Goal: Task Accomplishment & Management: Manage account settings

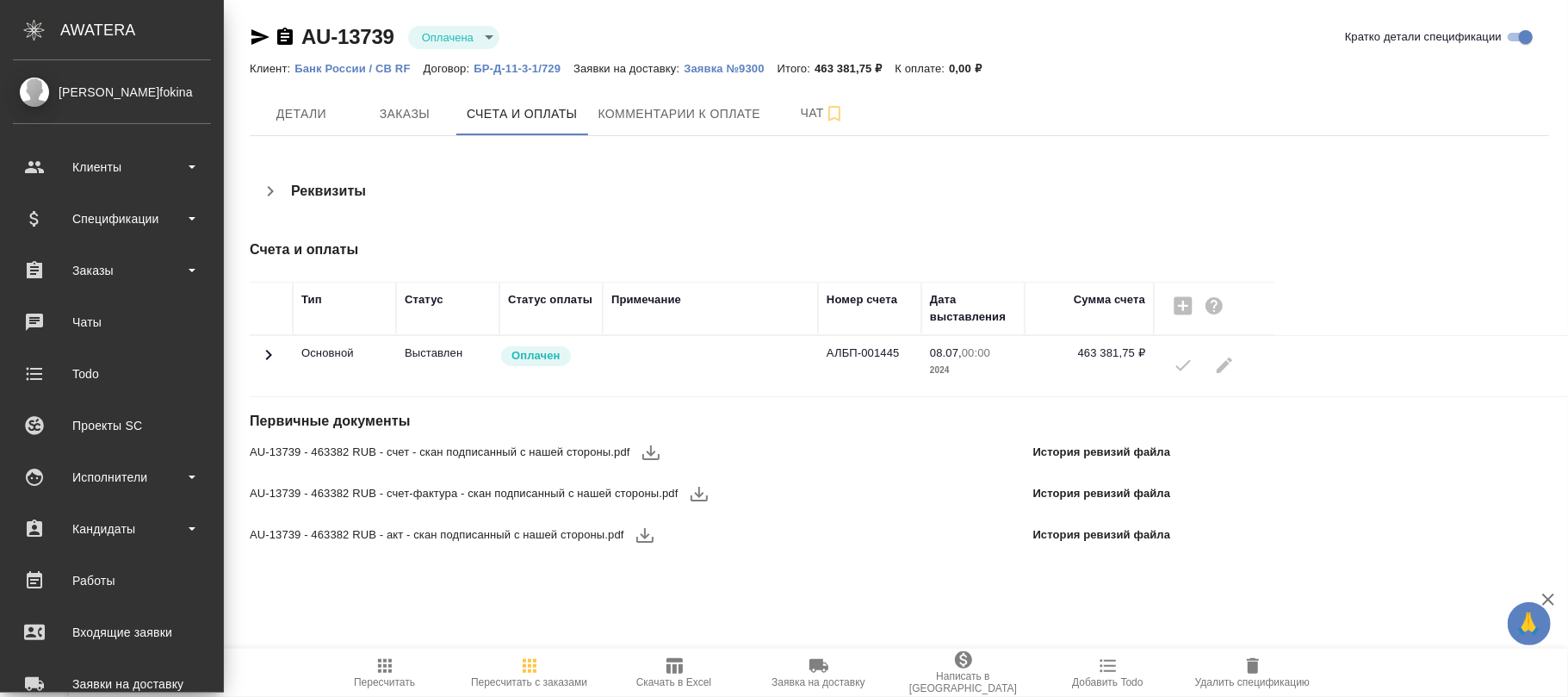
scroll to position [297, 0]
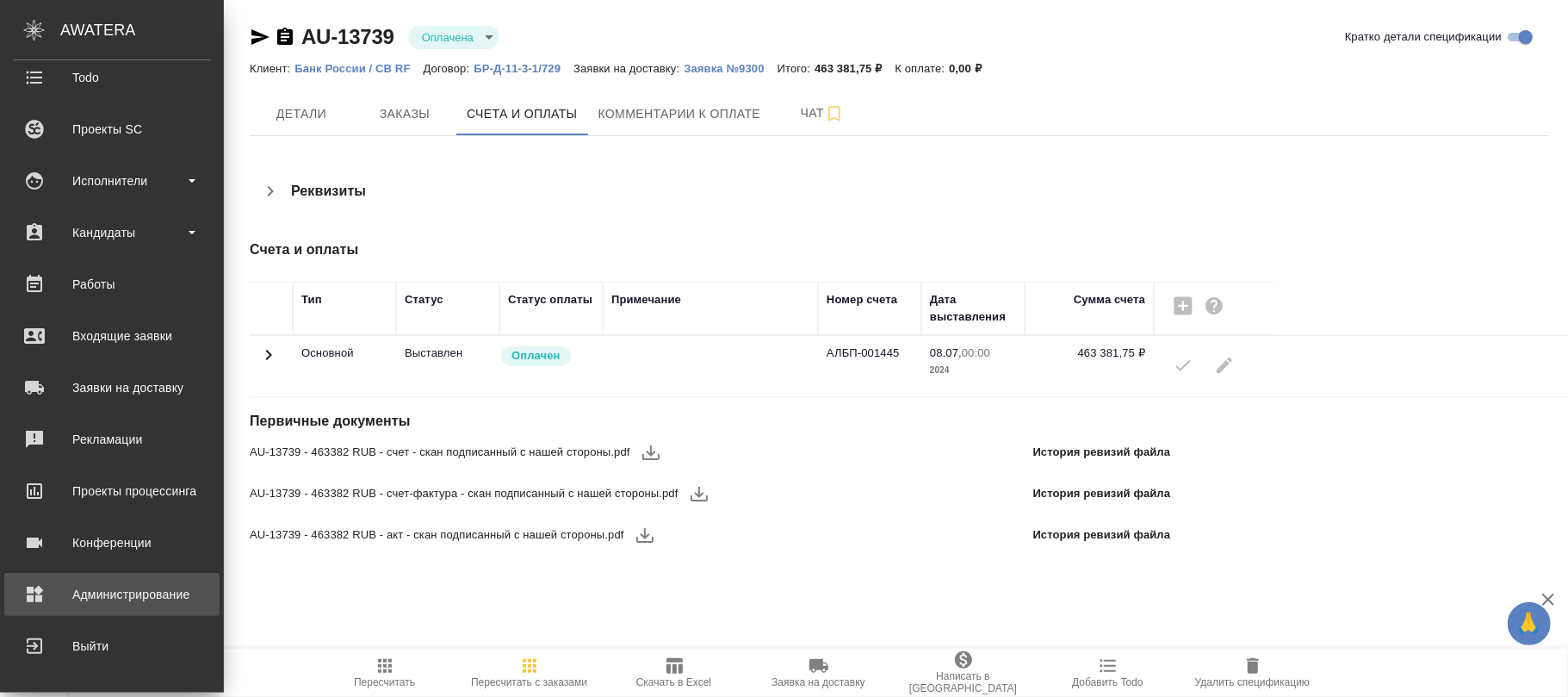
click at [80, 585] on div "Администрирование" at bounding box center [112, 594] width 198 height 25
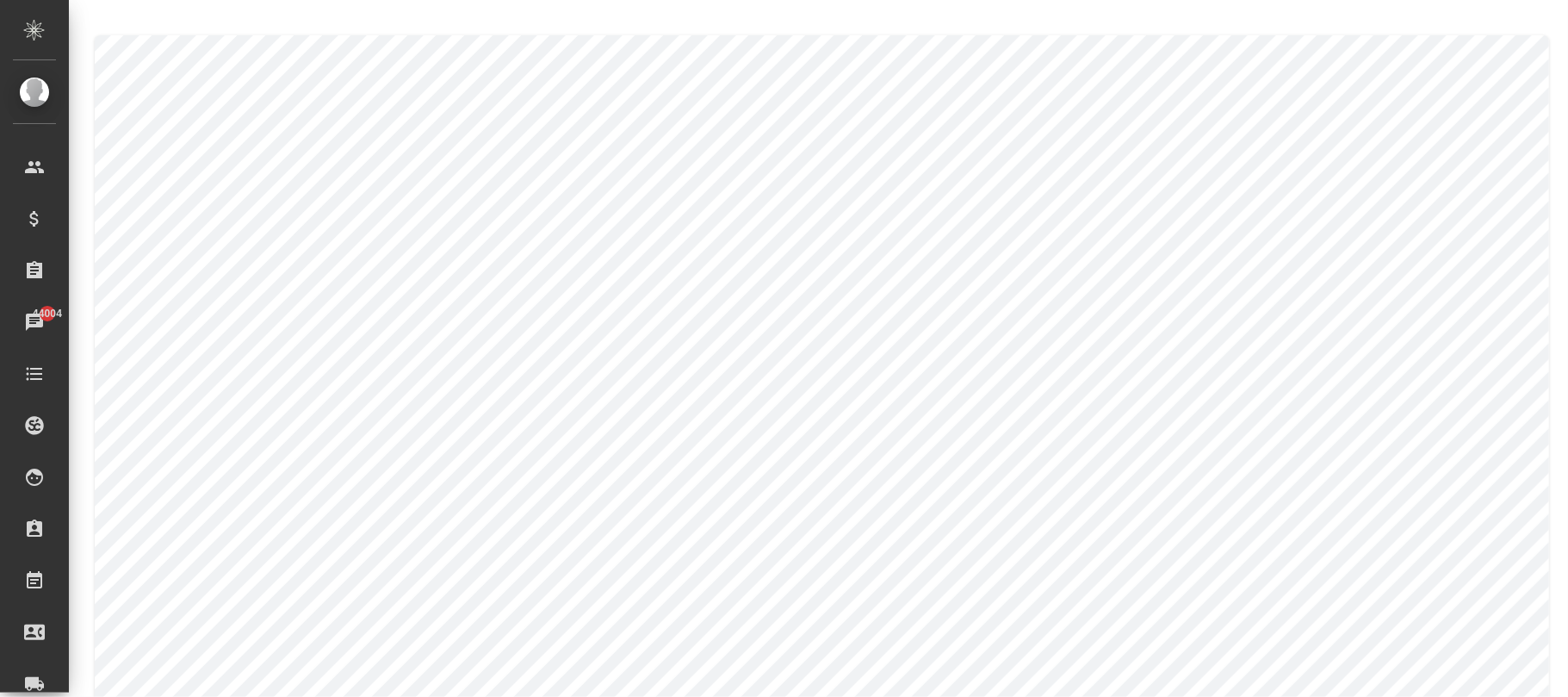
type textarea "[PERSON_NAME]"
type textarea "Zotova"
type textarea "[PERSON_NAME]"
type textarea "Zotova"
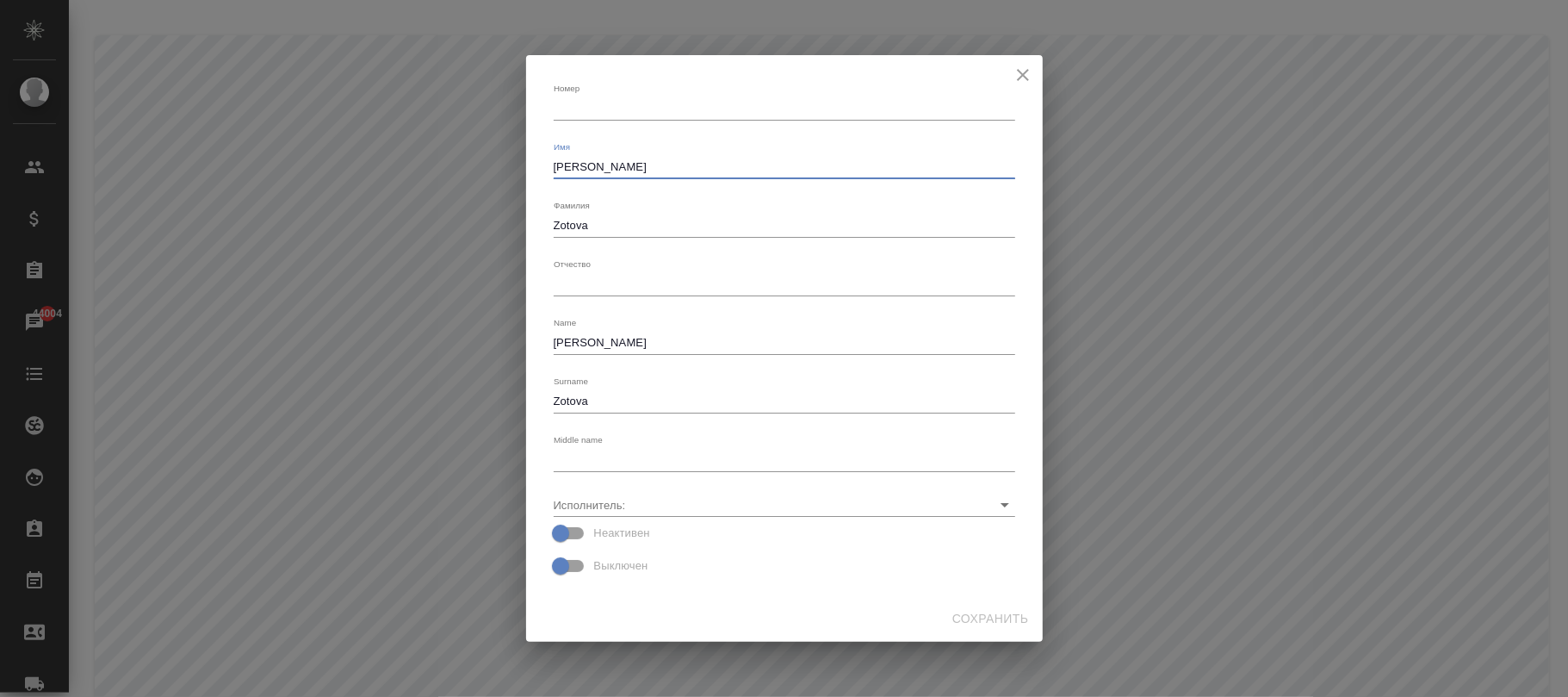
drag, startPoint x: 642, startPoint y: 164, endPoint x: 255, endPoint y: 168, distance: 387.0
click at [255, 168] on div "[PERSON_NAME] x Имя [PERSON_NAME] [PERSON_NAME] x Отчество x Name [PERSON_NAME]…" at bounding box center [784, 348] width 1568 height 697
type textarea "[PERSON_NAME]"
drag, startPoint x: 649, startPoint y: 233, endPoint x: 177, endPoint y: 270, distance: 473.4
click at [73, 232] on div "[PERSON_NAME] x Имя [PERSON_NAME] [PERSON_NAME] x Отчество x Name [PERSON_NAME]…" at bounding box center [784, 348] width 1568 height 697
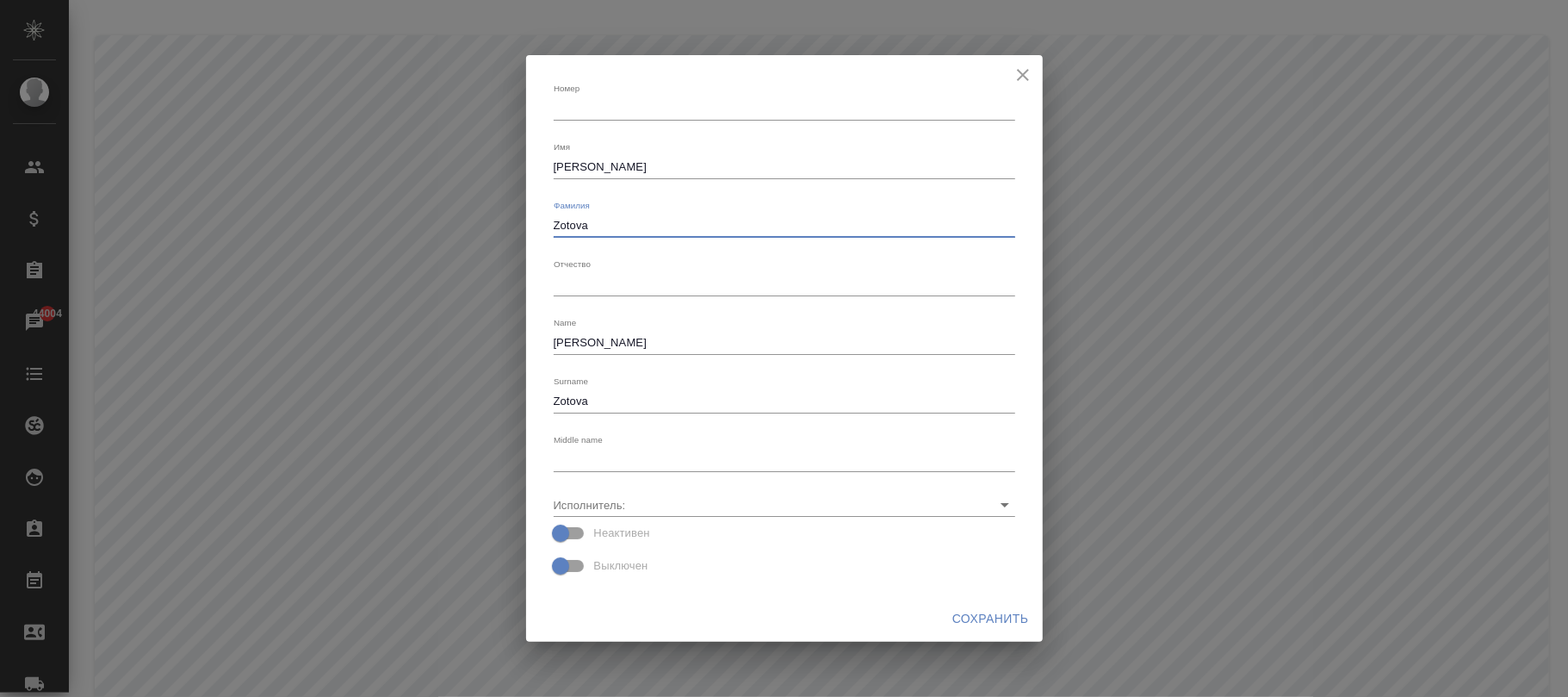
drag, startPoint x: 612, startPoint y: 227, endPoint x: 413, endPoint y: 228, distance: 199.0
click at [413, 228] on div "[PERSON_NAME] x Имя [PERSON_NAME] [PERSON_NAME] x Отчество x Name [PERSON_NAME]…" at bounding box center [784, 348] width 1568 height 697
type textarea "[PERSON_NAME]"
click at [999, 621] on span "Сохранить" at bounding box center [991, 619] width 76 height 22
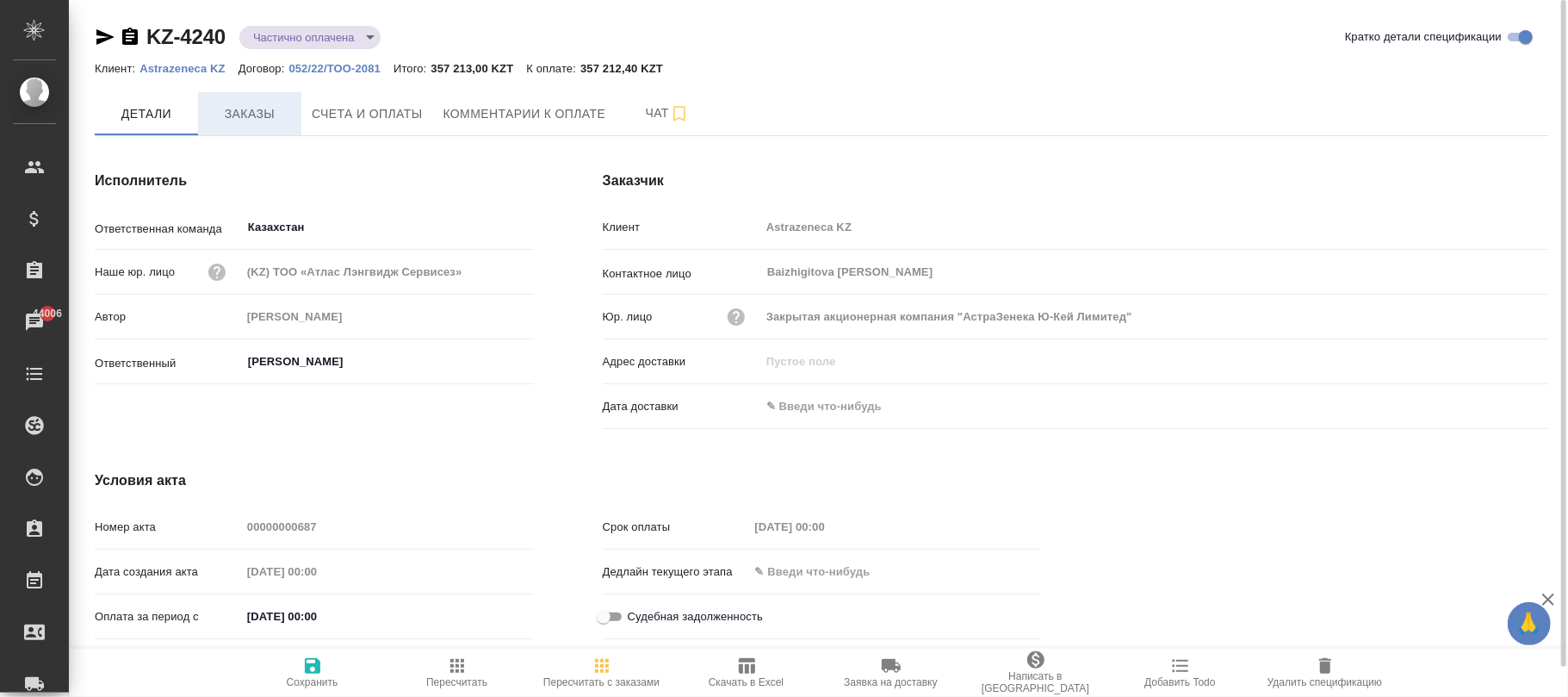
click at [253, 106] on span "Заказы" at bounding box center [249, 115] width 83 height 22
click at [591, 677] on span "Пересчитать с заказами" at bounding box center [602, 682] width 116 height 12
click at [456, 669] on icon "button" at bounding box center [457, 665] width 21 height 21
click at [461, 672] on icon "button" at bounding box center [457, 665] width 14 height 14
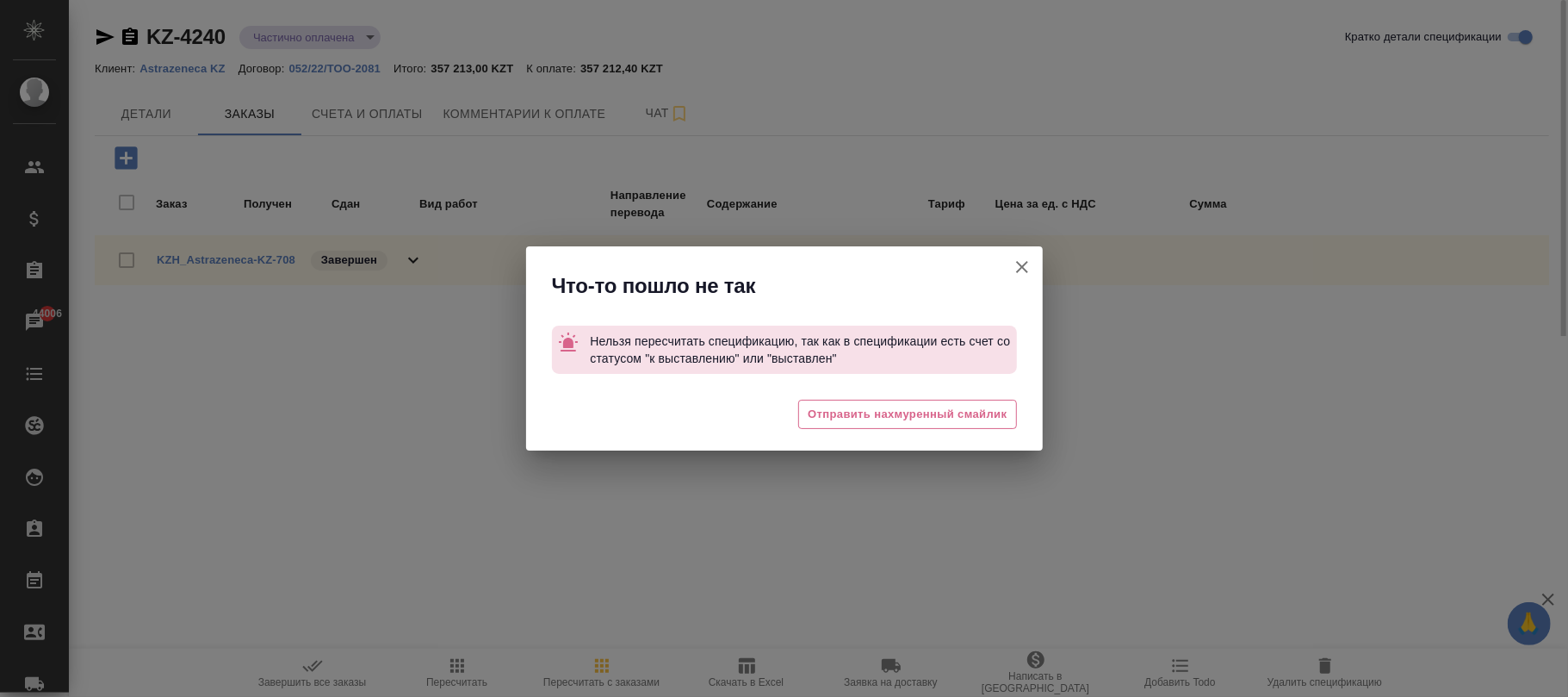
click at [1000, 269] on div "Что-то пошло не так" at bounding box center [784, 282] width 517 height 71
click at [1024, 266] on icon "button" at bounding box center [1022, 267] width 21 height 21
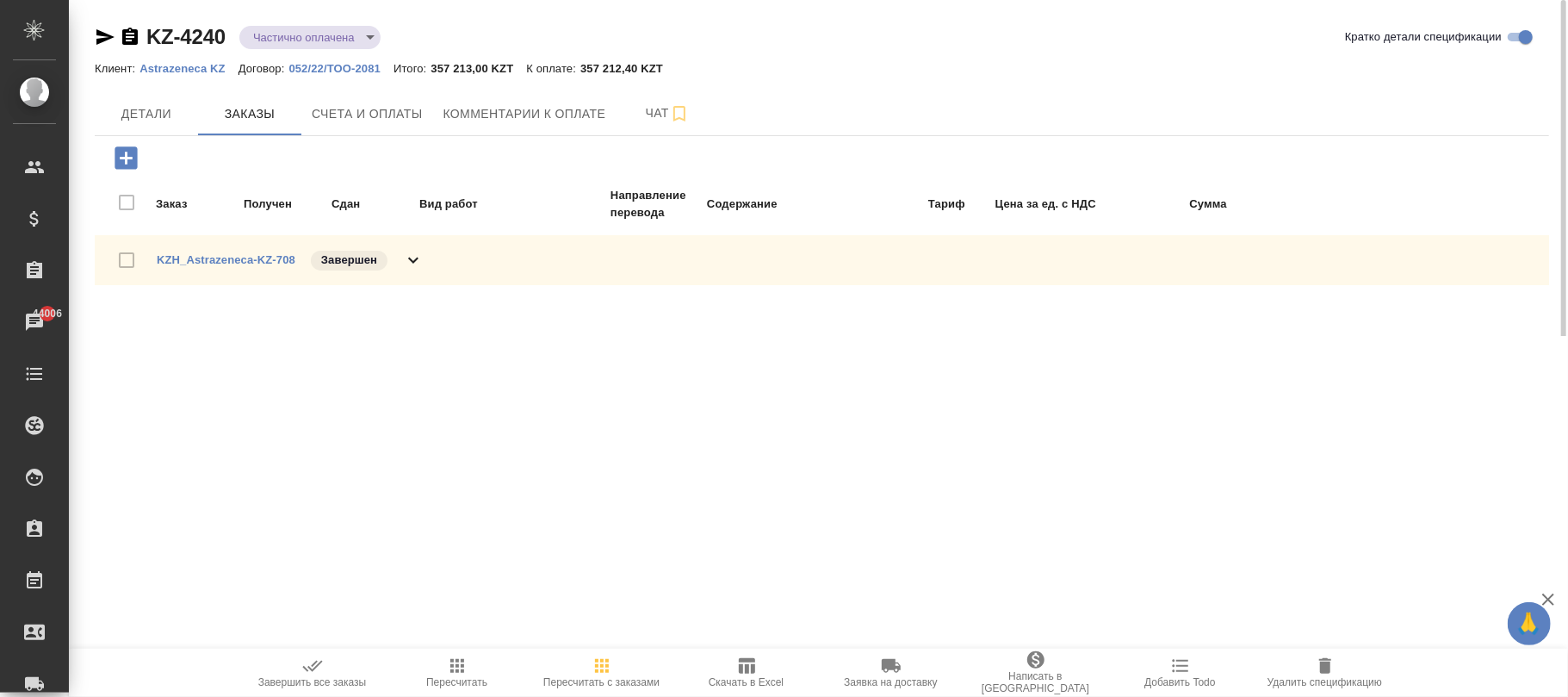
click at [450, 648] on div ".cls-1 fill:#fff; AWATERA Фокина Наталья n.fokina Клиенты Спецификации Заказы 4…" at bounding box center [784, 348] width 1568 height 697
click at [145, 117] on span "Детали" at bounding box center [146, 115] width 83 height 22
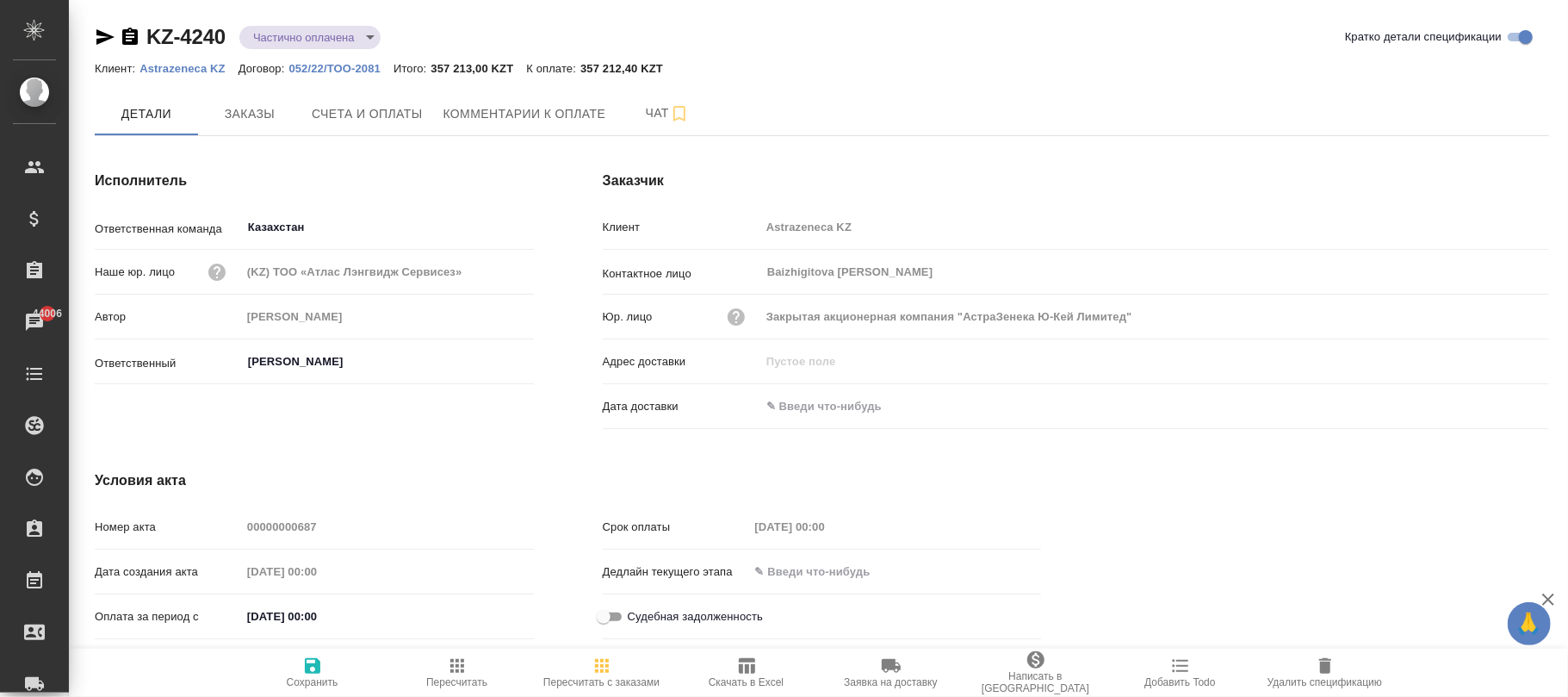
click at [318, 666] on icon "button" at bounding box center [312, 665] width 15 height 15
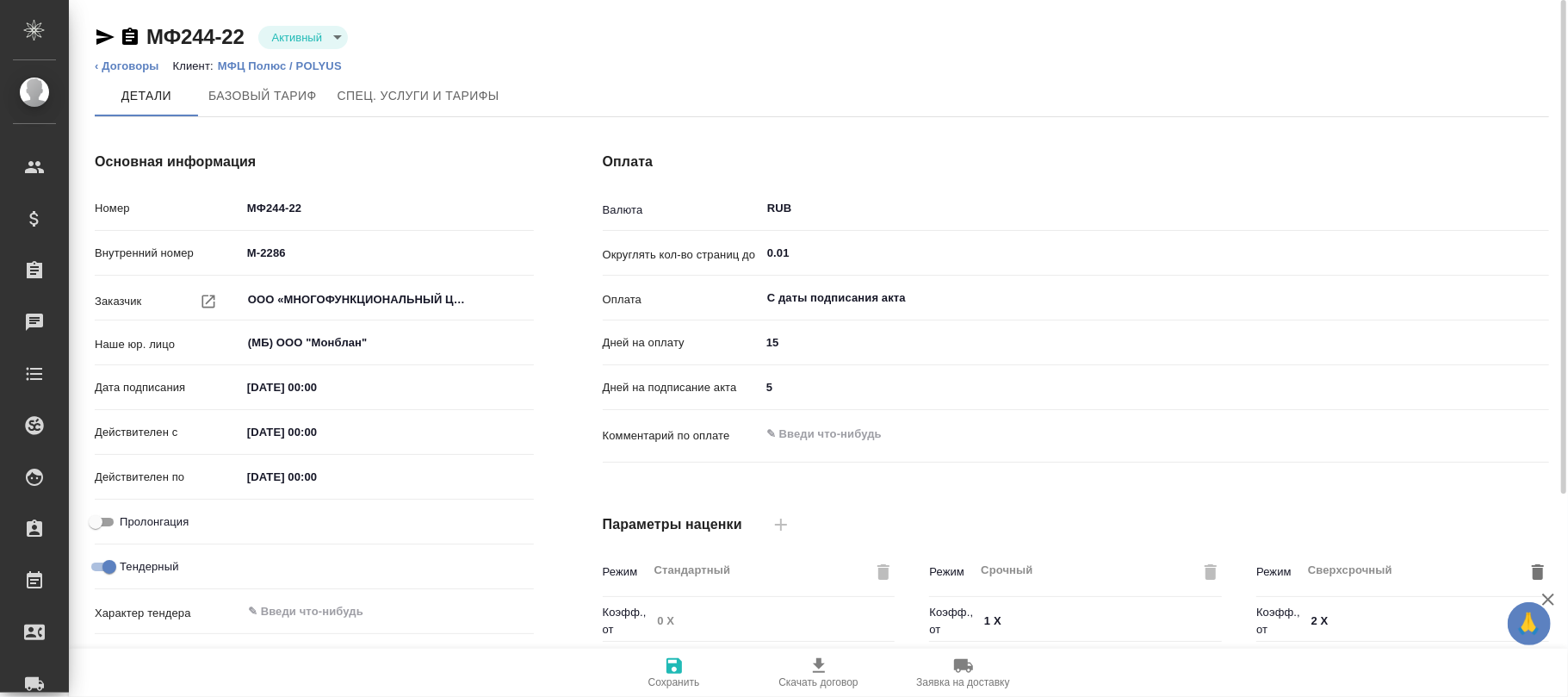
type input "без ТП"
click at [422, 98] on span "Спец. услуги и тарифы" at bounding box center [419, 96] width 162 height 22
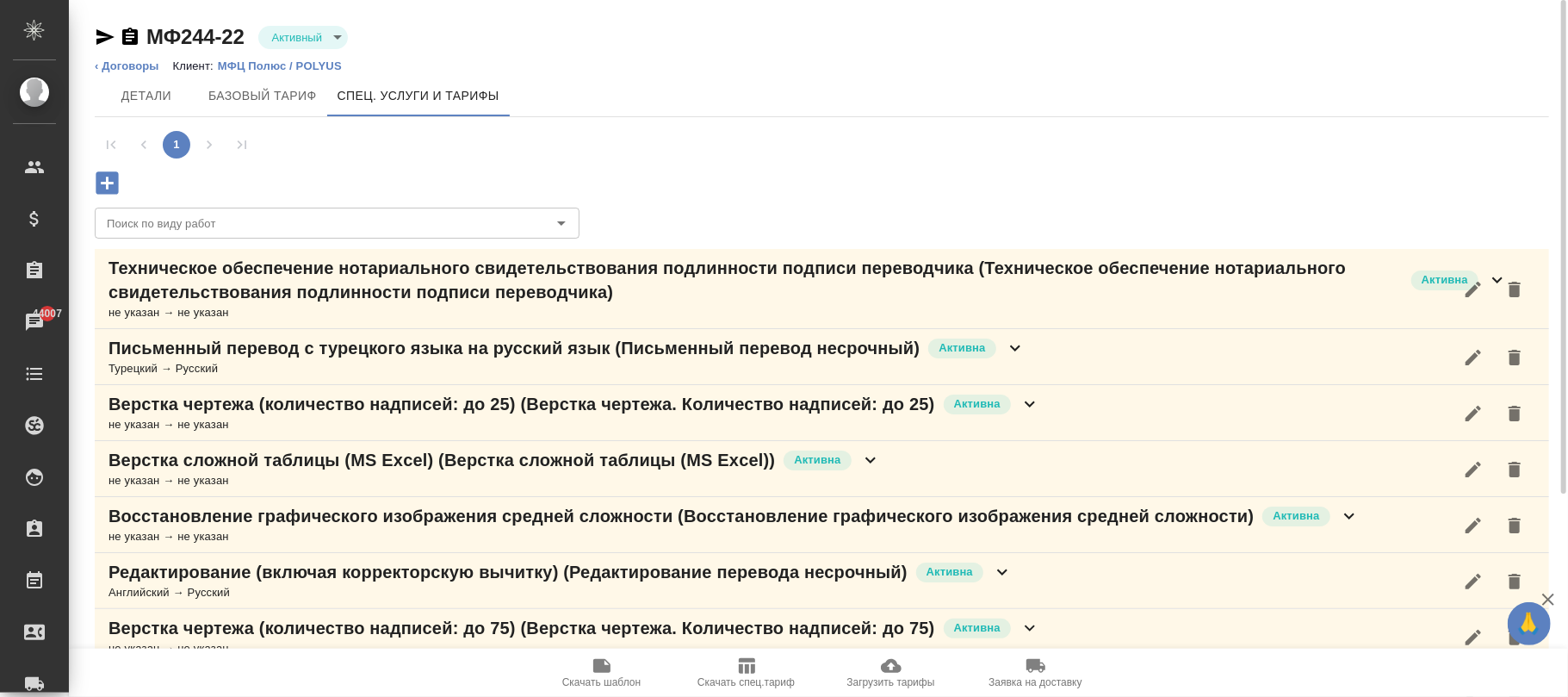
click at [742, 672] on icon "button" at bounding box center [747, 665] width 16 height 15
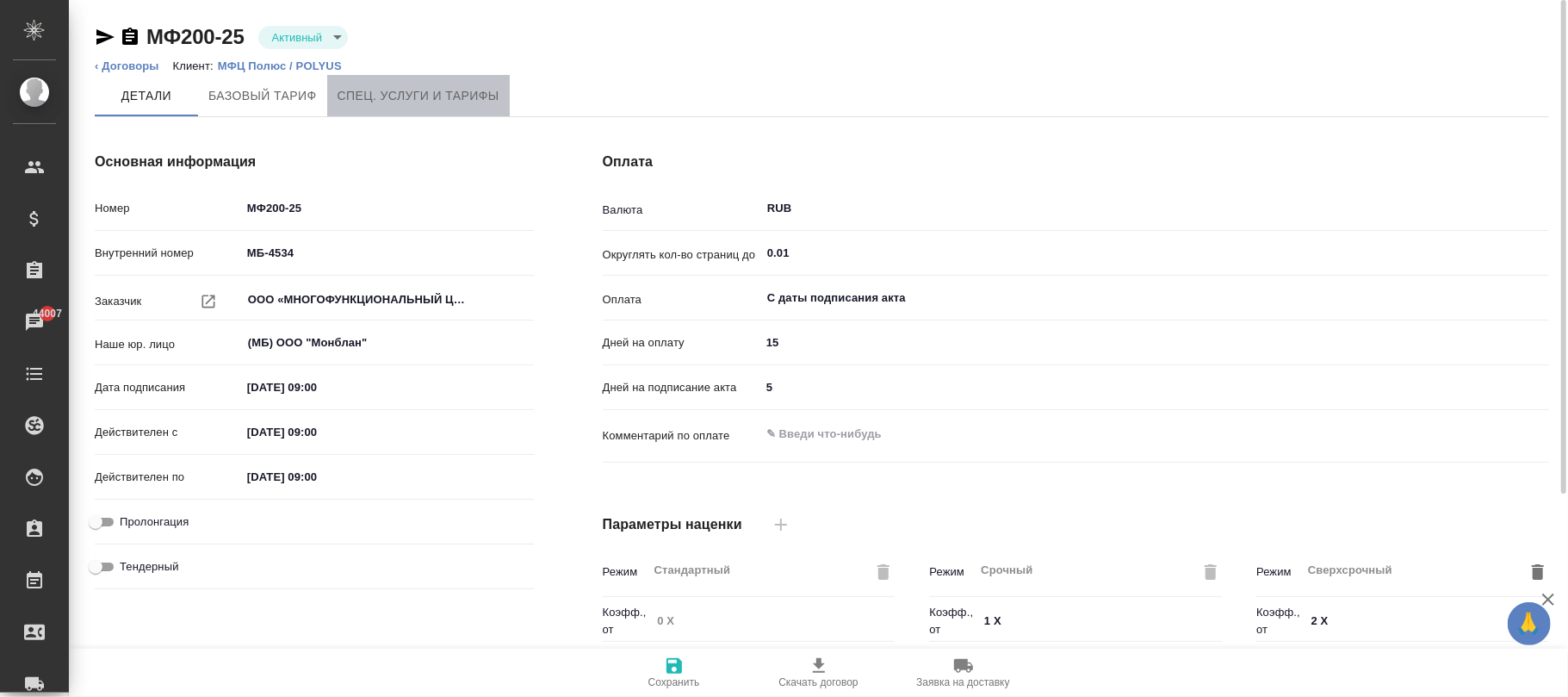
click at [407, 106] on button "Спец. услуги и тарифы" at bounding box center [419, 95] width 183 height 41
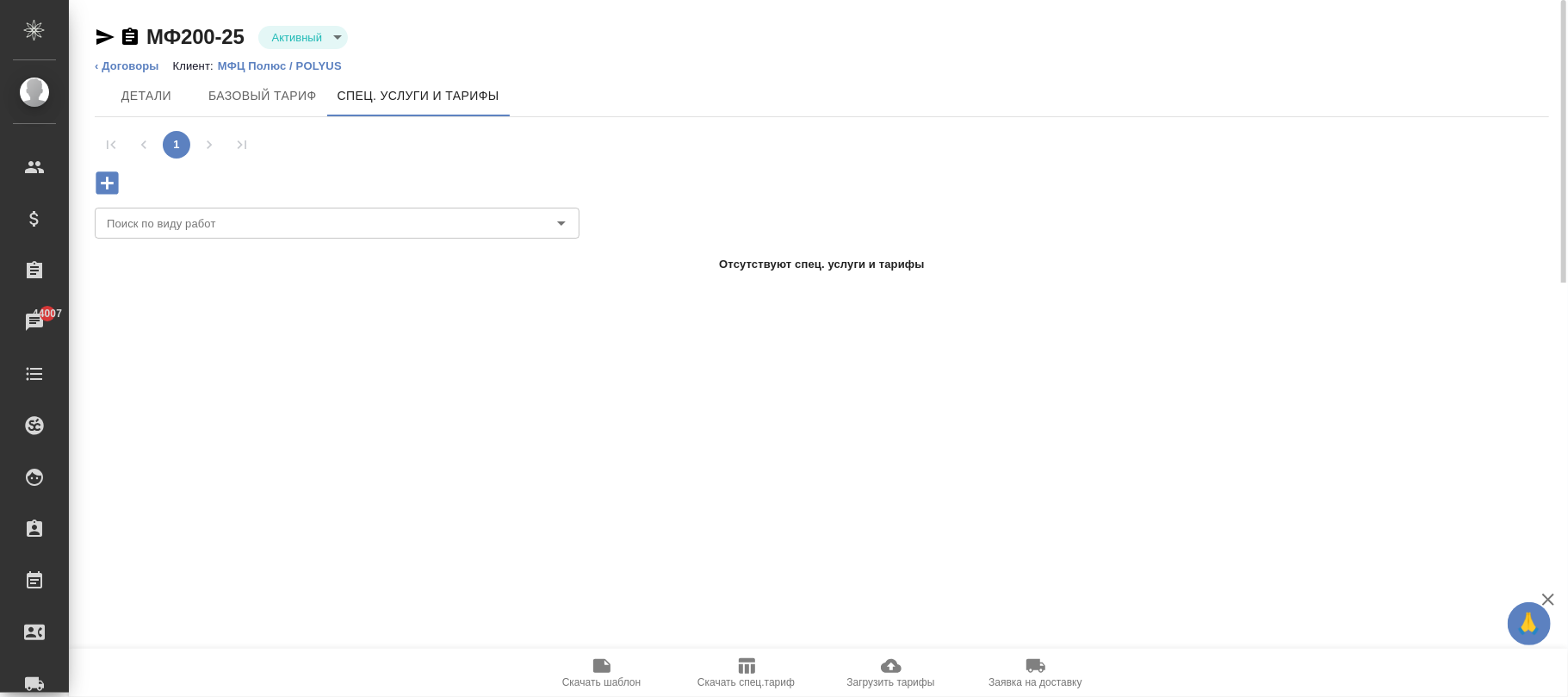
click at [883, 668] on icon "button" at bounding box center [891, 665] width 21 height 14
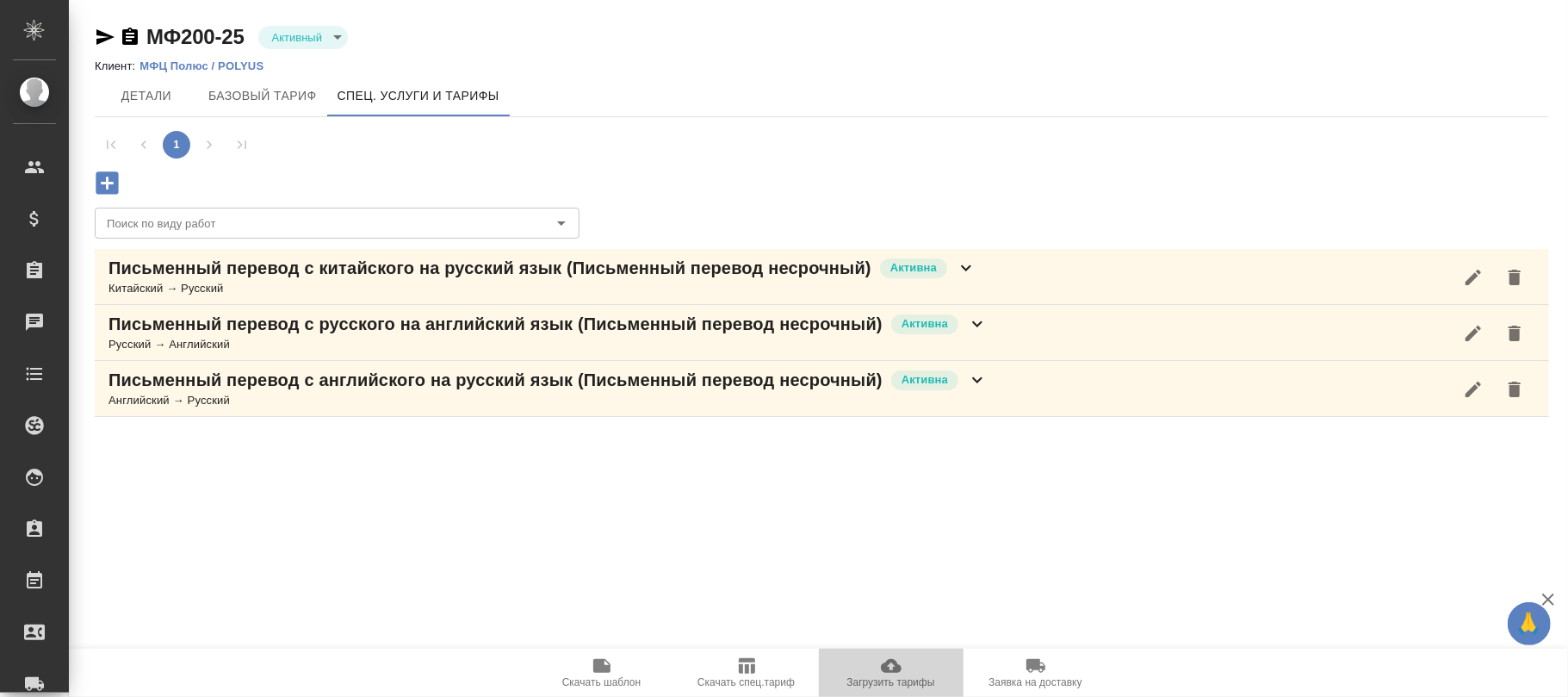
click at [893, 668] on icon "button" at bounding box center [891, 665] width 21 height 14
click at [910, 666] on span "Загрузить тарифы" at bounding box center [891, 672] width 124 height 33
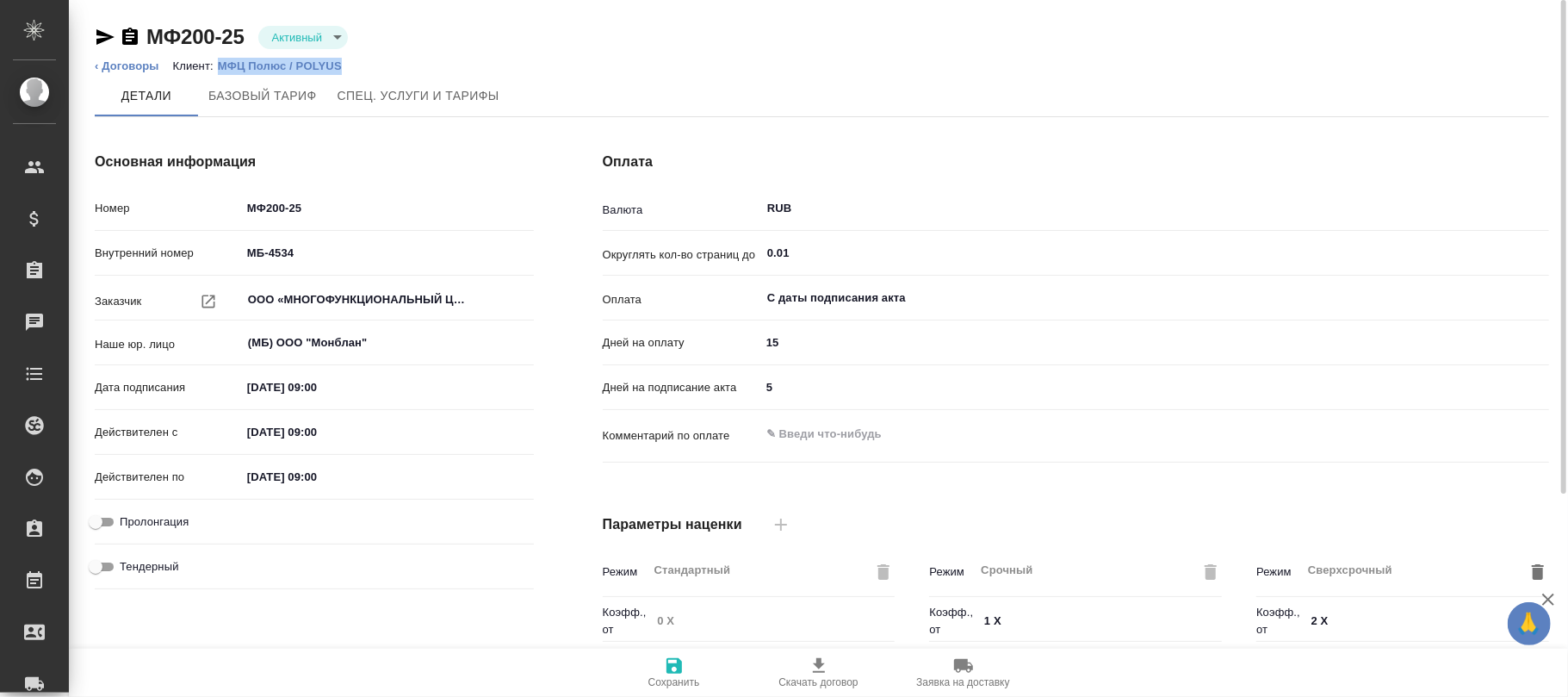
drag, startPoint x: 379, startPoint y: 67, endPoint x: 215, endPoint y: 69, distance: 164.0
click at [215, 69] on ol "‹ Договоры Клиент: [PERSON_NAME] / POLYUS" at bounding box center [822, 66] width 1454 height 17
copy p "МФЦ Полюс / POLYUS"
